Goal: Use online tool/utility: Utilize a website feature to perform a specific function

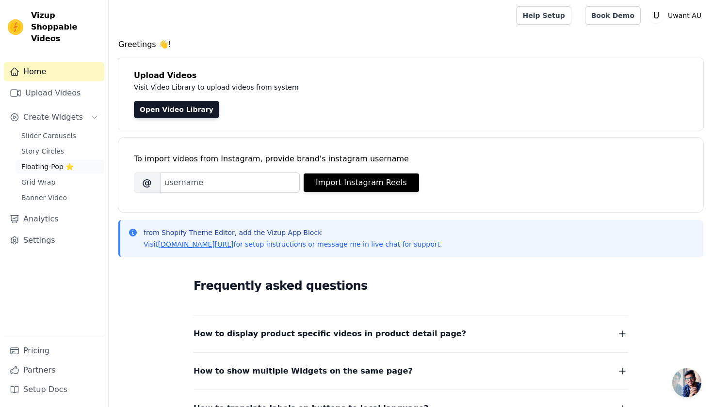
click at [49, 162] on span "Floating-Pop ⭐" at bounding box center [47, 167] width 52 height 10
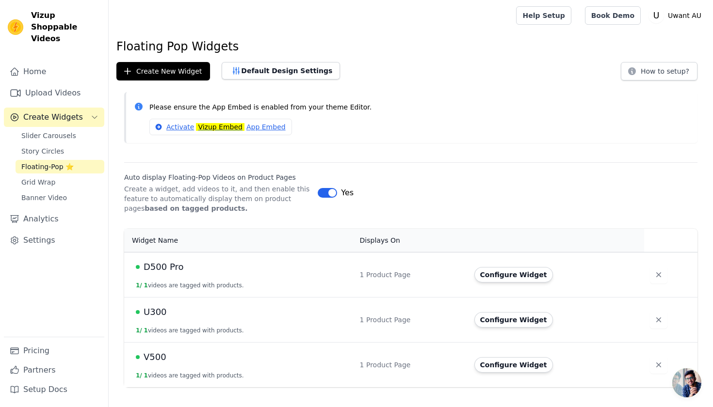
click at [64, 112] on span "Create Widgets" at bounding box center [53, 118] width 60 height 12
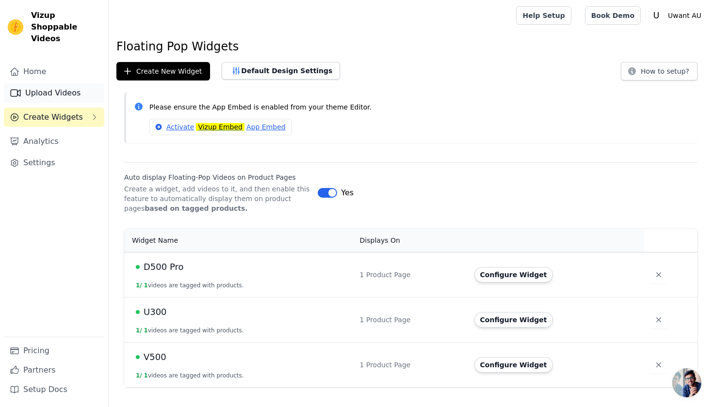
click at [58, 83] on link "Upload Videos" at bounding box center [54, 92] width 100 height 19
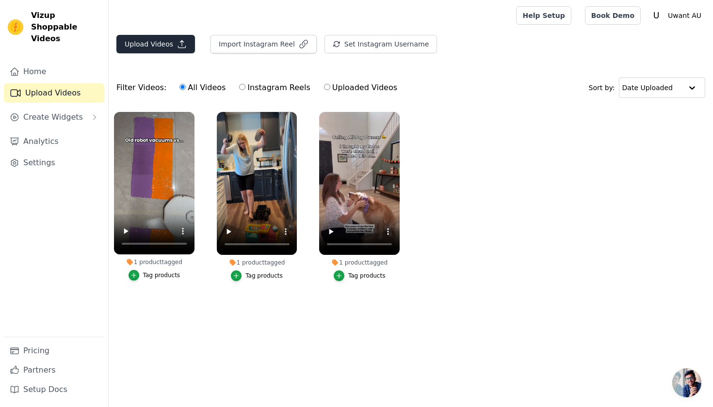
click at [143, 43] on button "Upload Videos" at bounding box center [155, 44] width 79 height 18
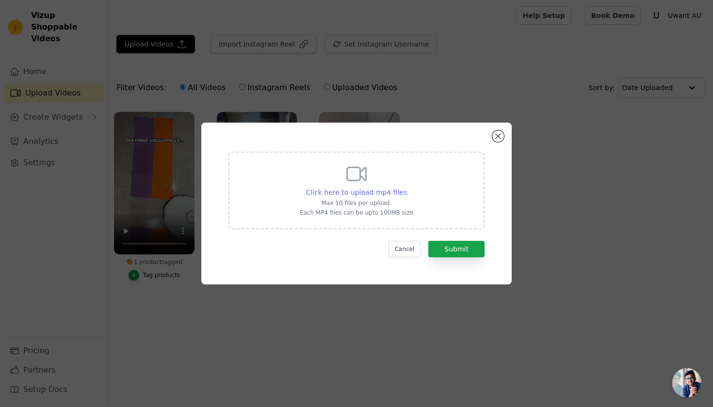
click at [336, 194] on span "Click here to upload mp4 files" at bounding box center [356, 193] width 101 height 8
click at [406, 188] on input "Click here to upload mp4 files Max 10 files per upload. Each MP4 files can be u…" at bounding box center [406, 187] width 0 height 0
type input "C:\fakepath\SnapInsta.to_AQPURhDku8eHbDQ0YRvbNNxIoQ_pmShpTuRWtd_BnUXfELu3gyQ1qv…"
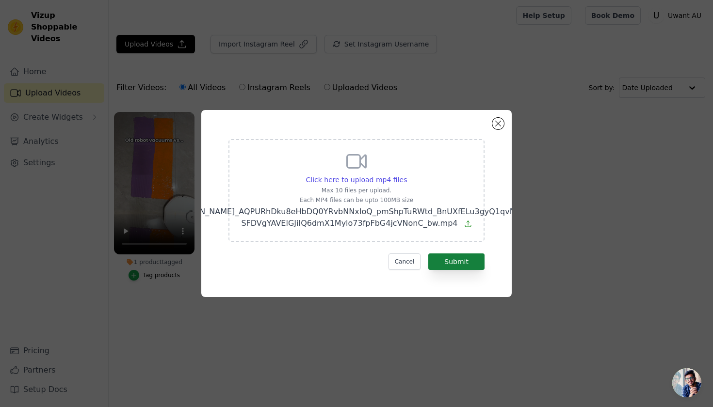
click at [466, 268] on button "Submit" at bounding box center [456, 262] width 56 height 16
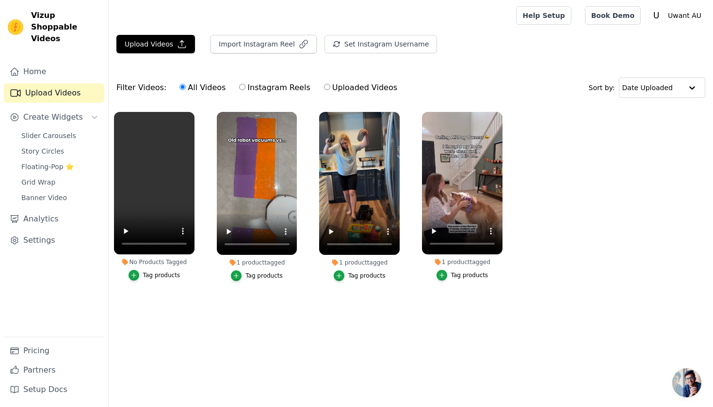
click at [162, 277] on div "Tag products" at bounding box center [161, 276] width 37 height 8
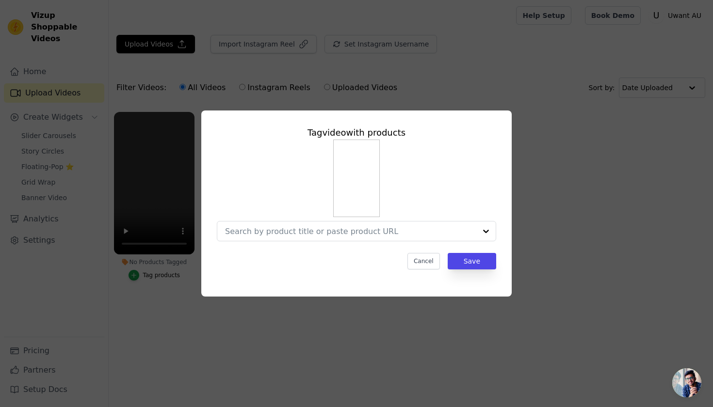
click at [355, 218] on div at bounding box center [356, 191] width 279 height 102
click at [355, 222] on div at bounding box center [350, 231] width 251 height 19
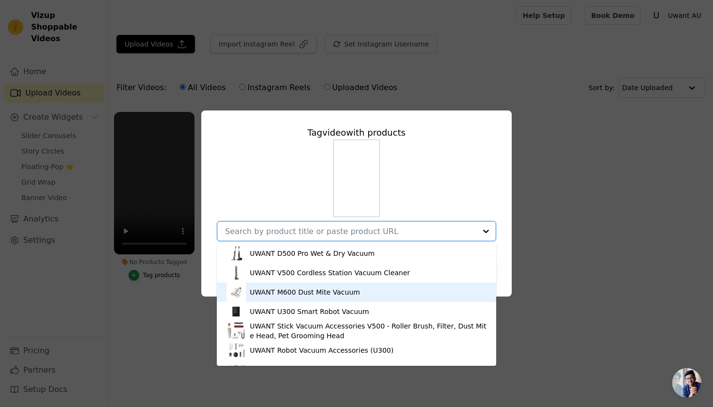
click at [323, 294] on div "UWANT M600 Dust Mite Vacuum" at bounding box center [305, 293] width 110 height 10
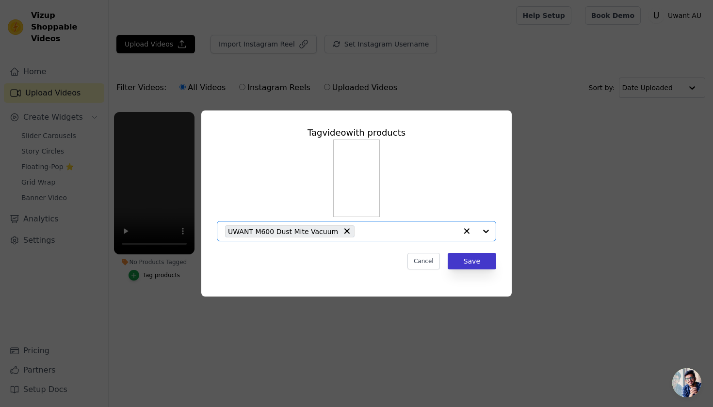
click at [475, 256] on button "Save" at bounding box center [472, 261] width 48 height 16
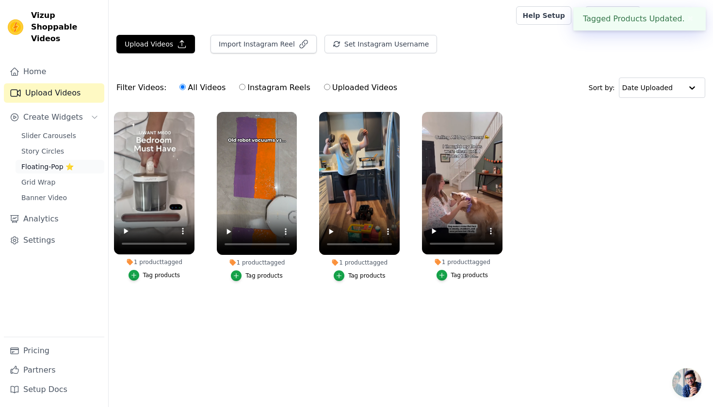
click at [64, 162] on span "Floating-Pop ⭐" at bounding box center [47, 167] width 52 height 10
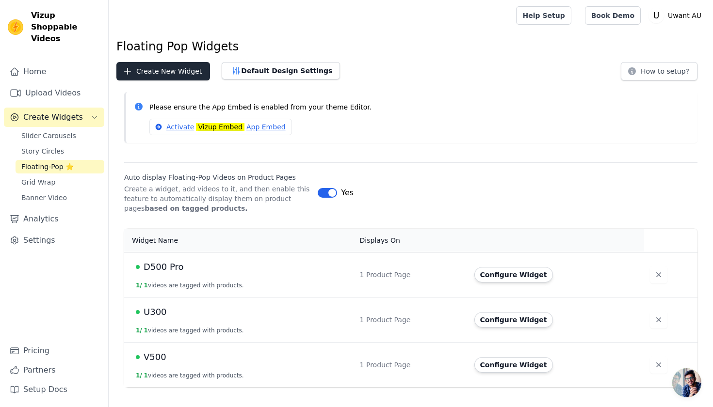
click at [163, 75] on button "Create New Widget" at bounding box center [163, 71] width 94 height 18
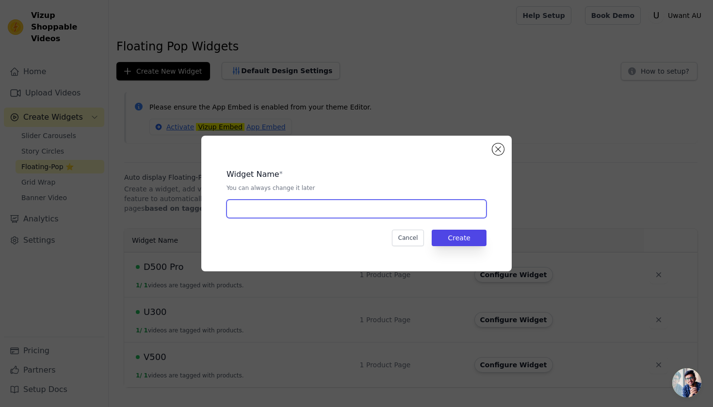
click at [291, 214] on input "text" at bounding box center [356, 209] width 260 height 18
type input "M600"
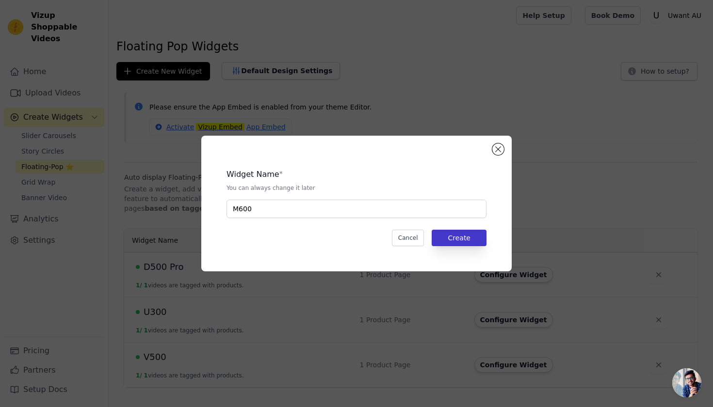
click at [472, 233] on button "Create" at bounding box center [459, 238] width 55 height 16
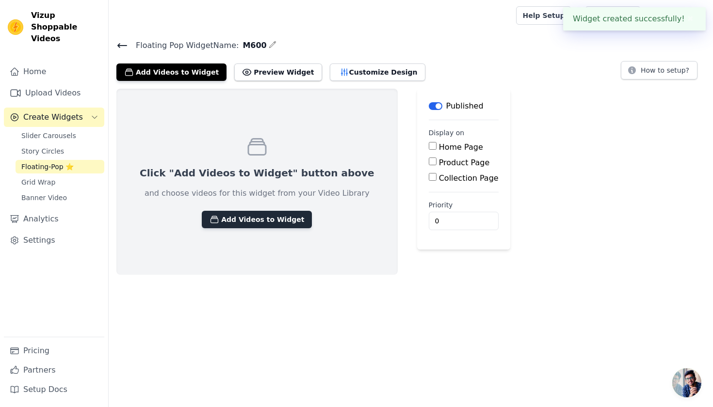
click at [235, 216] on button "Add Videos to Widget" at bounding box center [257, 219] width 110 height 17
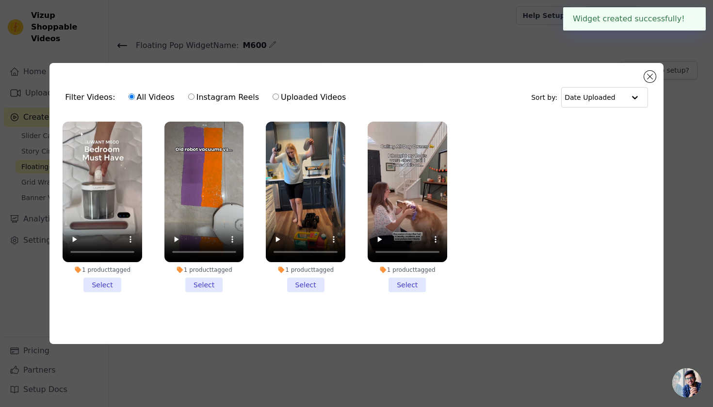
click at [106, 282] on li "1 product tagged Select" at bounding box center [103, 207] width 80 height 171
click at [0, 0] on input "1 product tagged Select" at bounding box center [0, 0] width 0 height 0
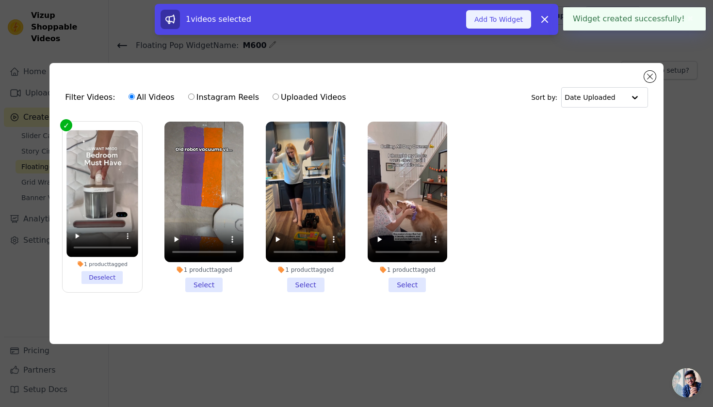
click at [508, 17] on button "Add To Widget" at bounding box center [498, 19] width 65 height 18
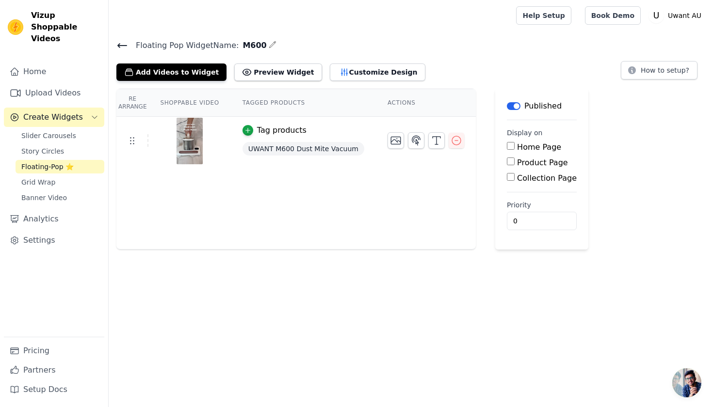
click at [507, 162] on input "Product Page" at bounding box center [511, 162] width 8 height 8
checkbox input "true"
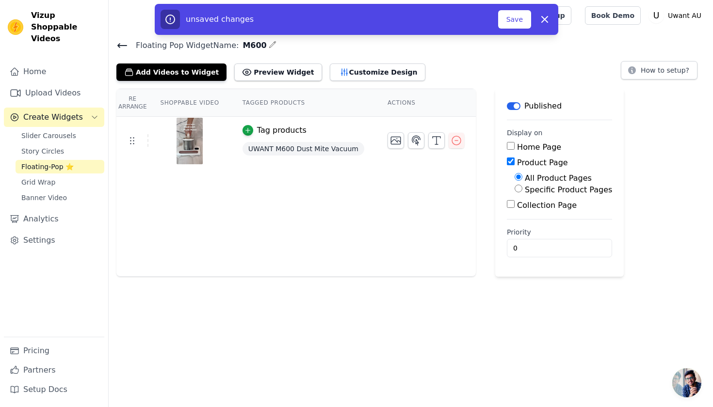
click at [517, 189] on input "Specific Product Pages" at bounding box center [518, 189] width 8 height 8
radio input "true"
click at [528, 214] on button "Select Products" at bounding box center [546, 212] width 65 height 16
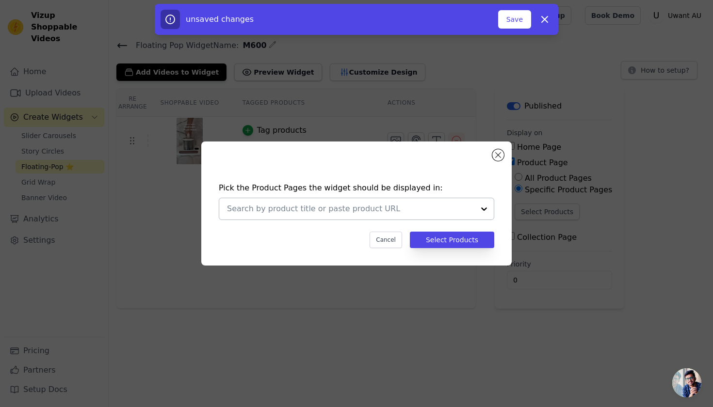
click at [401, 209] on input "text" at bounding box center [350, 209] width 247 height 12
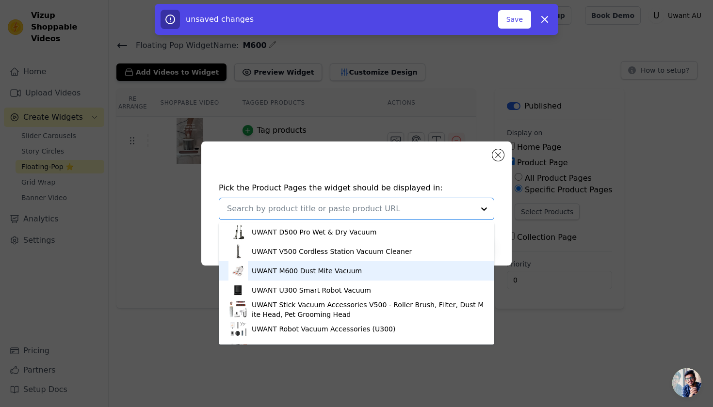
click at [320, 281] on div "UWANT M600 Dust Mite Vacuum" at bounding box center [356, 270] width 256 height 19
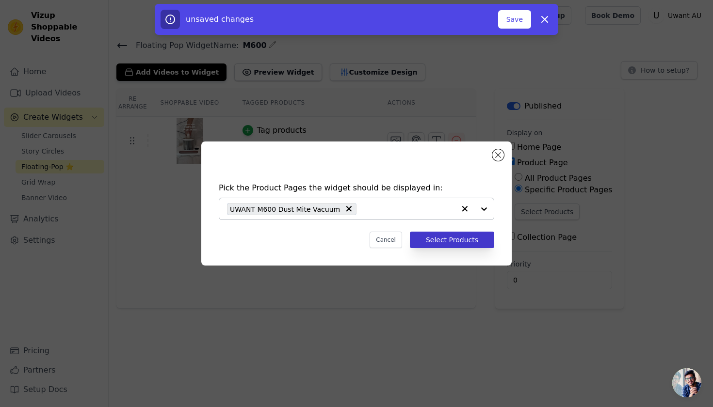
click at [435, 240] on button "Select Products" at bounding box center [452, 240] width 84 height 16
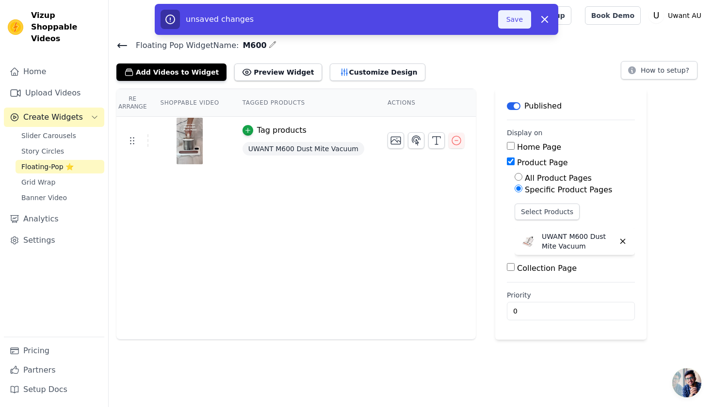
click at [512, 19] on button "Save" at bounding box center [514, 19] width 33 height 18
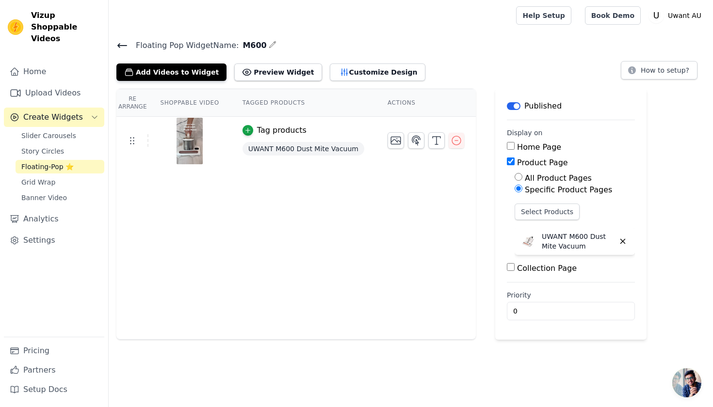
click at [123, 45] on icon at bounding box center [122, 46] width 9 height 4
